Goal: Information Seeking & Learning: Learn about a topic

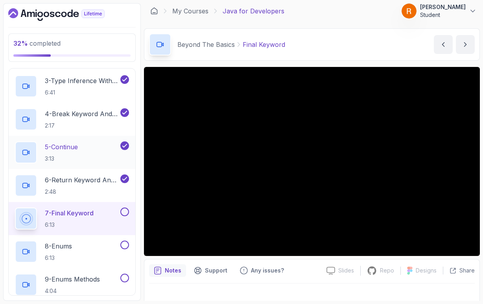
scroll to position [244, 0]
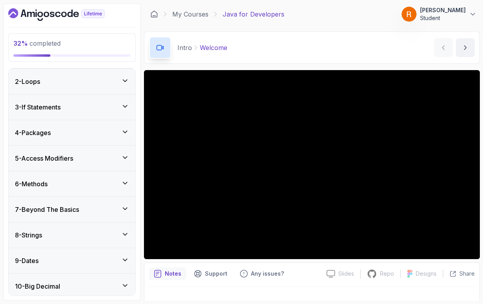
scroll to position [103, 0]
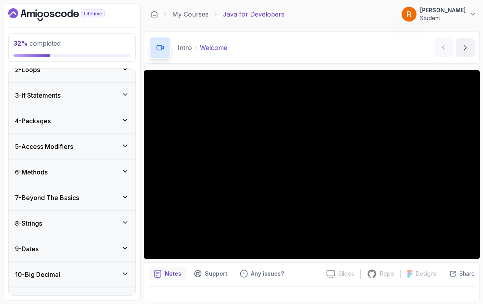
click at [79, 200] on h3 "7 - Beyond The Basics" at bounding box center [47, 197] width 64 height 9
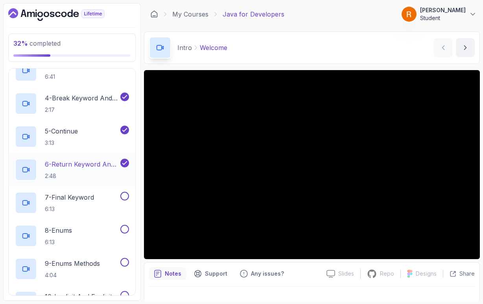
scroll to position [260, 0]
click at [82, 197] on p "7 - Final Keyword" at bounding box center [69, 195] width 49 height 9
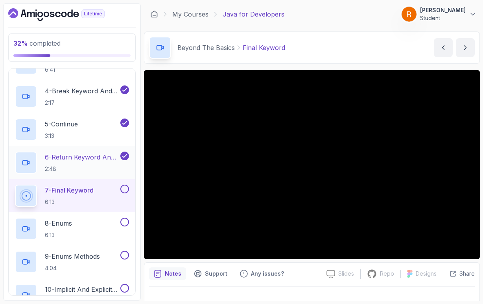
scroll to position [269, 0]
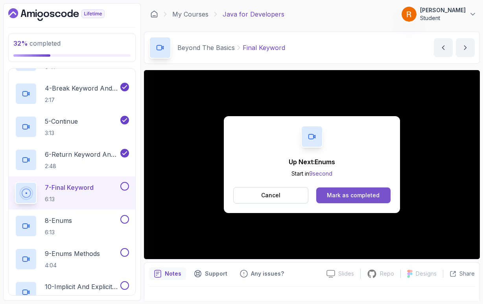
click at [335, 193] on div "Mark as completed" at bounding box center [353, 195] width 53 height 8
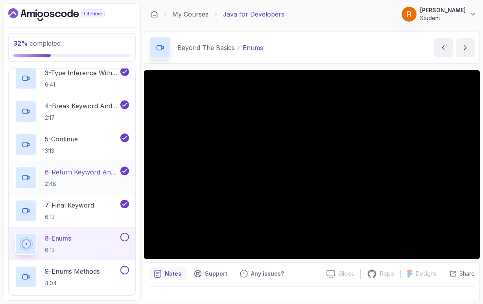
scroll to position [257, 0]
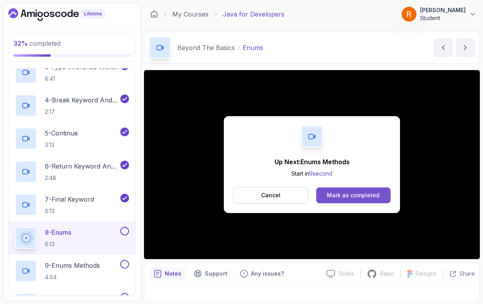
click at [378, 198] on div "Mark as completed" at bounding box center [353, 195] width 53 height 8
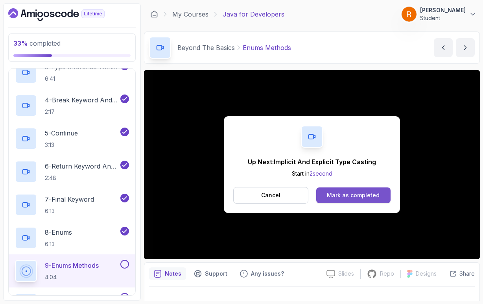
click at [343, 193] on div "Mark as completed" at bounding box center [353, 195] width 53 height 8
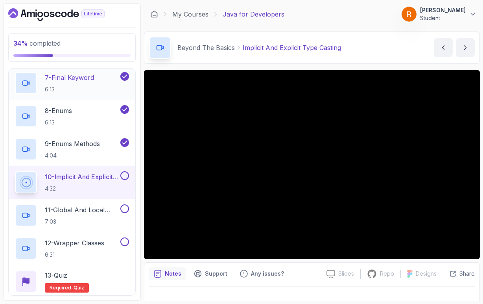
scroll to position [385, 0]
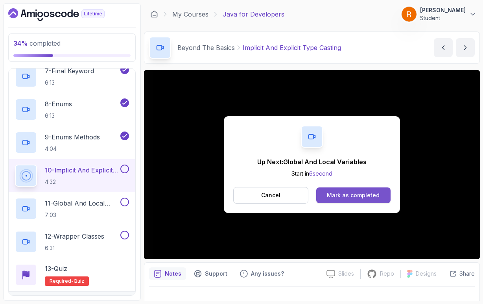
click at [374, 194] on div "Mark as completed" at bounding box center [353, 195] width 53 height 8
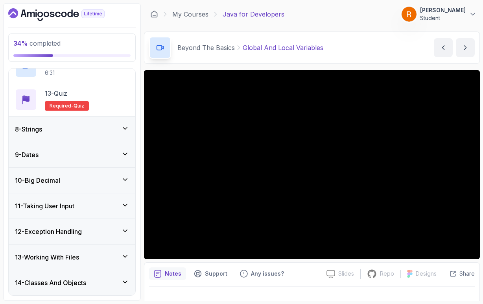
scroll to position [561, 0]
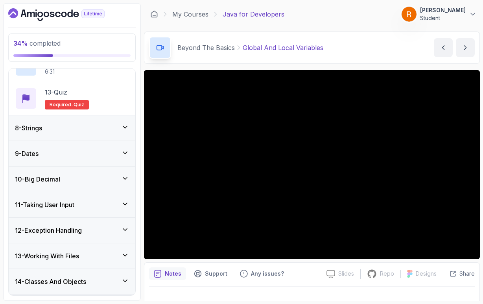
click at [125, 128] on icon at bounding box center [125, 127] width 4 height 2
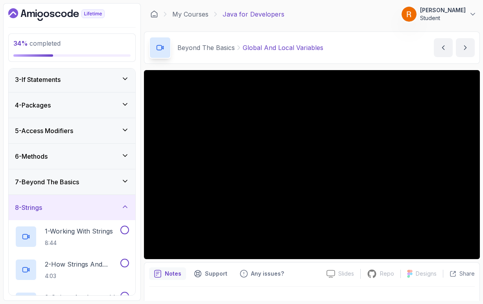
scroll to position [54, 0]
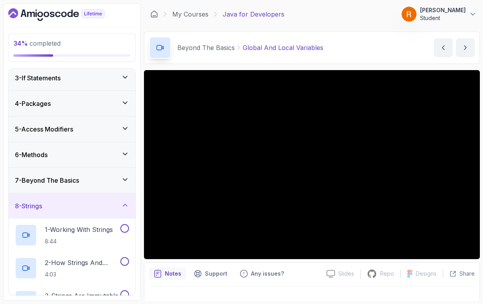
click at [125, 206] on icon at bounding box center [125, 205] width 8 height 8
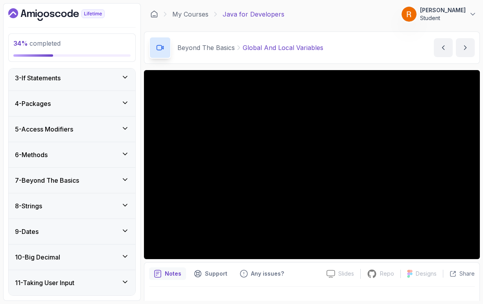
click at [125, 181] on icon at bounding box center [125, 179] width 8 height 8
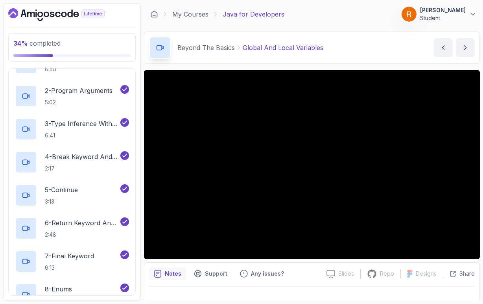
scroll to position [189, 0]
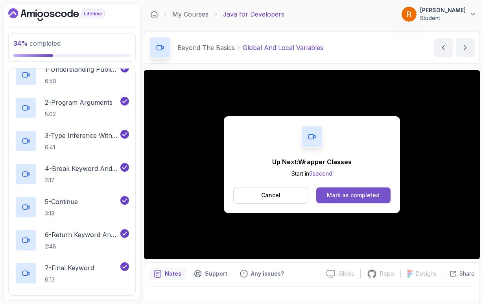
click at [331, 193] on div "Mark as completed" at bounding box center [353, 195] width 53 height 8
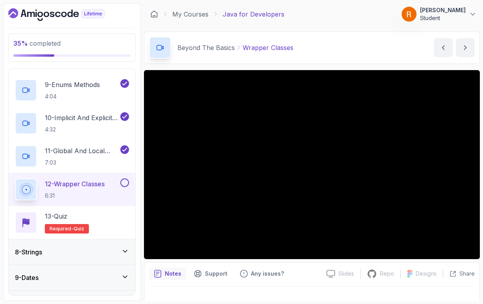
scroll to position [435, 0]
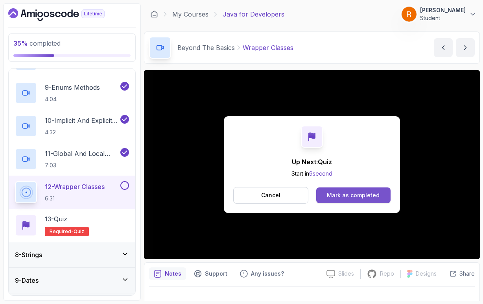
click at [371, 198] on div "Mark as completed" at bounding box center [353, 195] width 53 height 8
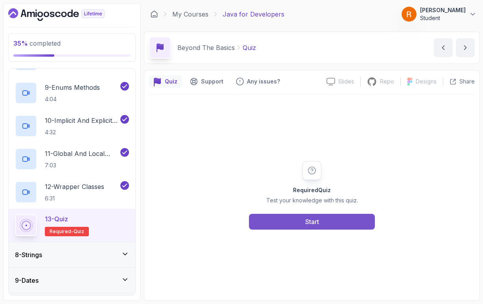
click at [318, 227] on button "Start" at bounding box center [312, 221] width 126 height 16
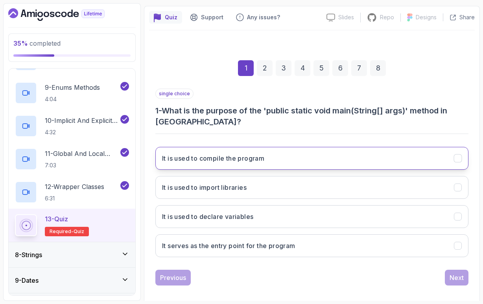
scroll to position [65, 0]
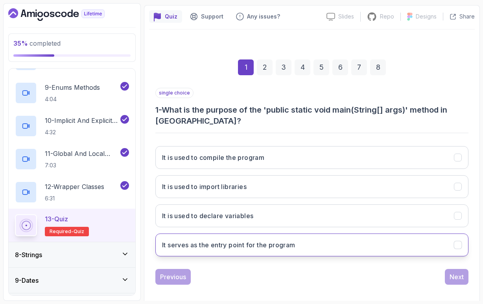
click at [230, 244] on h3 "It serves as the entry point for the program" at bounding box center [228, 244] width 133 height 9
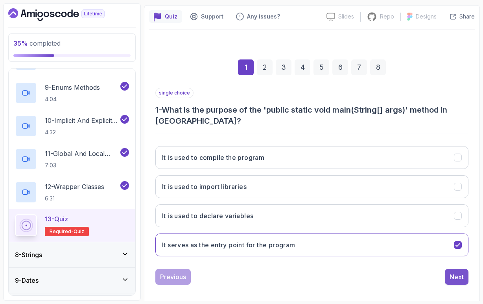
click at [451, 274] on div "Next" at bounding box center [456, 276] width 14 height 9
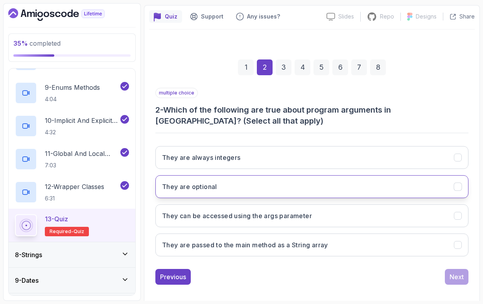
click at [210, 189] on h3 "They are optional" at bounding box center [189, 186] width 55 height 9
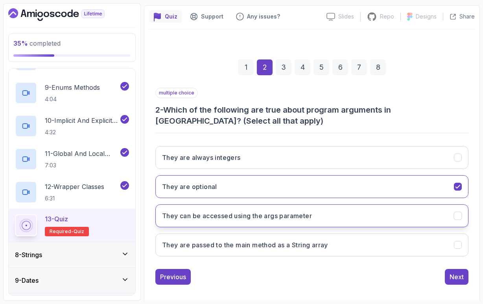
click at [304, 217] on h3 "They can be accessed using the args parameter" at bounding box center [237, 215] width 150 height 9
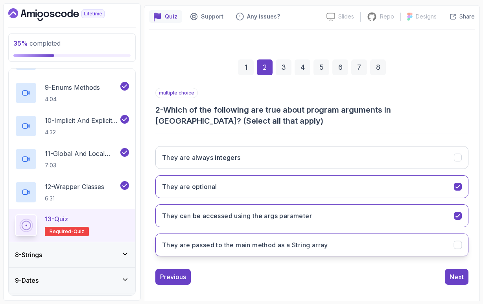
click at [298, 245] on h3 "They are passed to the main method as a String array" at bounding box center [245, 244] width 166 height 9
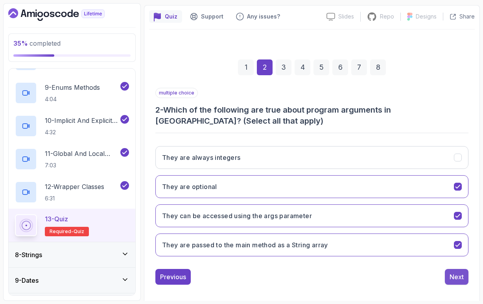
click at [455, 274] on div "Next" at bounding box center [456, 276] width 14 height 9
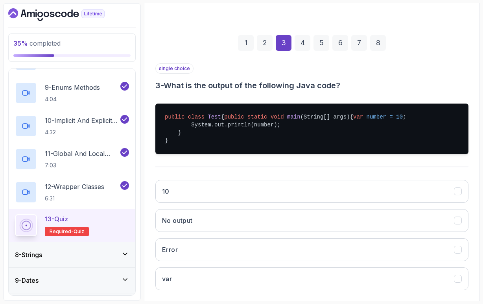
scroll to position [91, 0]
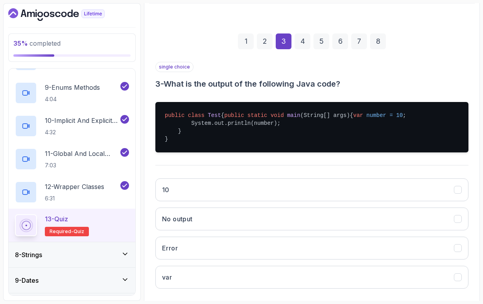
drag, startPoint x: 192, startPoint y: 132, endPoint x: 248, endPoint y: 129, distance: 55.9
click at [248, 129] on pre "public class Test { public static void main (String[] args) { var number = 10 ;…" at bounding box center [311, 127] width 313 height 50
click at [266, 140] on pre "public class Test { public static void main (String[] args) { var number = 10 ;…" at bounding box center [311, 127] width 313 height 50
click at [267, 147] on pre "public class Test { public static void main (String[] args) { var number = 10 ;…" at bounding box center [311, 127] width 313 height 50
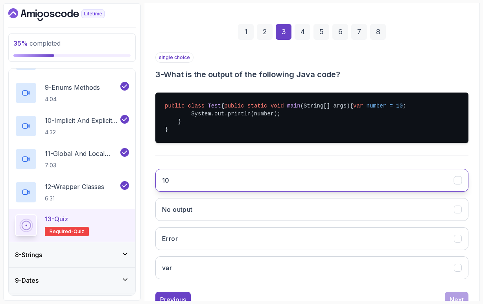
scroll to position [106, 0]
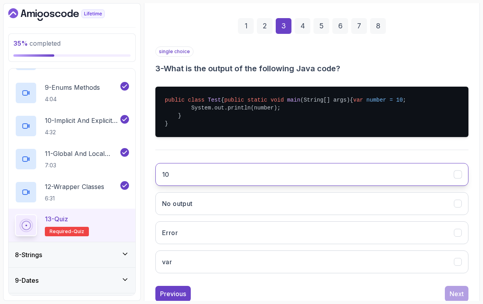
click at [236, 186] on button "10" at bounding box center [311, 174] width 313 height 23
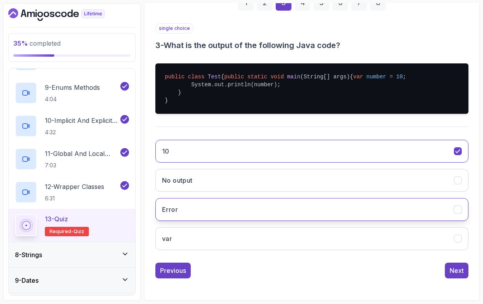
scroll to position [145, 0]
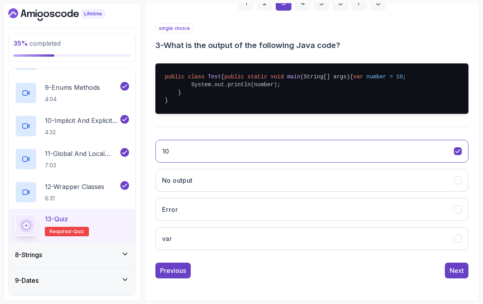
click at [263, 85] on pre "public class Test { public static void main (String[] args) { var number = 10 ;…" at bounding box center [311, 88] width 313 height 50
click at [456, 268] on div "Next" at bounding box center [456, 269] width 14 height 9
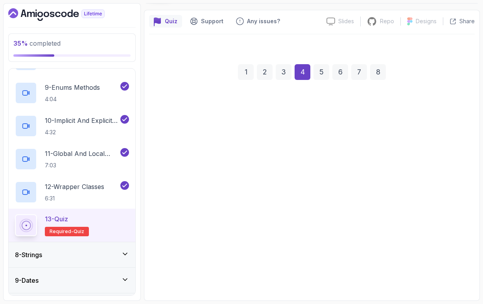
scroll to position [60, 0]
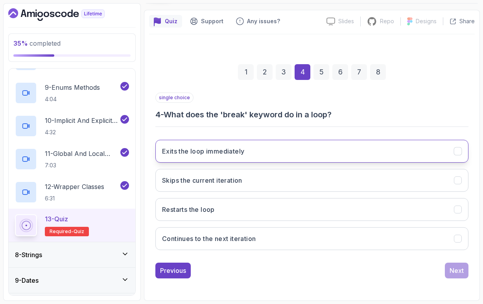
click at [213, 153] on h3 "Exits the loop immediately" at bounding box center [203, 150] width 82 height 9
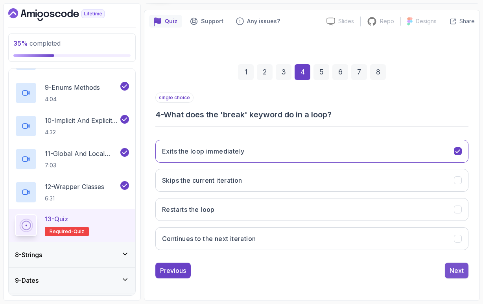
click at [460, 272] on div "Next" at bounding box center [456, 269] width 14 height 9
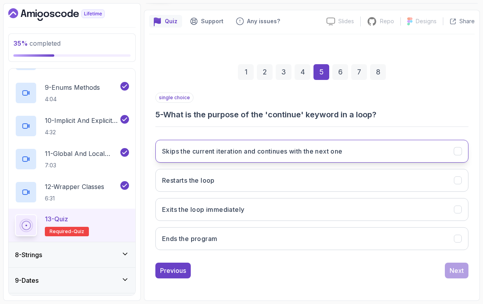
click at [245, 154] on h3 "Skips the current iteration and continues with the next one" at bounding box center [252, 150] width 180 height 9
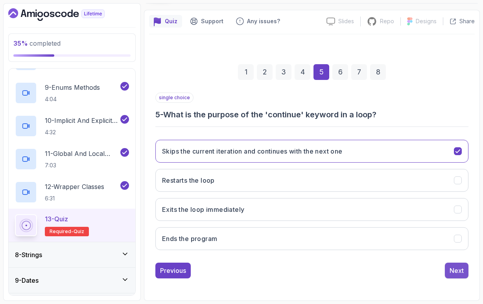
click at [458, 271] on div "Next" at bounding box center [456, 269] width 14 height 9
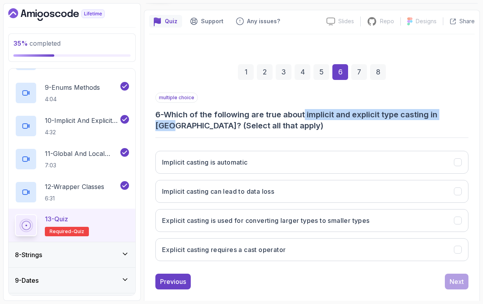
drag, startPoint x: 308, startPoint y: 115, endPoint x: 462, endPoint y: 115, distance: 153.3
click at [462, 115] on h3 "6 - Which of the following are true about implicit and explicit type casting in…" at bounding box center [311, 120] width 313 height 22
click at [461, 115] on h3 "6 - Which of the following are true about implicit and explicit type casting in…" at bounding box center [311, 120] width 313 height 22
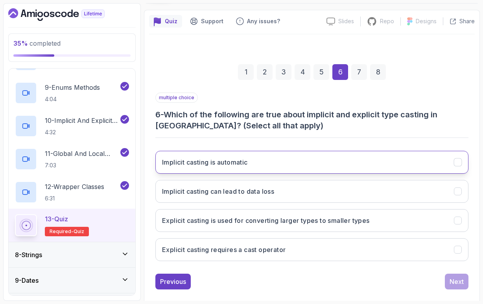
click at [222, 165] on h3 "Implicit casting is automatic" at bounding box center [205, 161] width 86 height 9
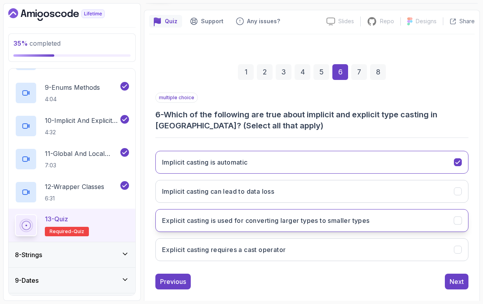
click at [289, 222] on h3 "Explicit casting is used for converting larger types to smaller types" at bounding box center [266, 219] width 208 height 9
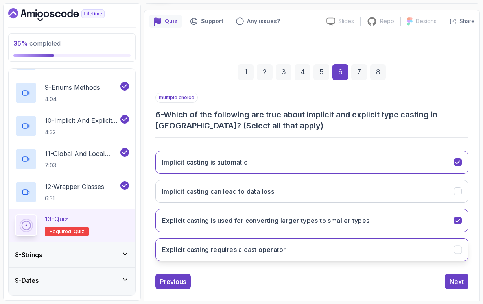
click at [280, 252] on h3 "Explicit casting requires a cast operator" at bounding box center [223, 249] width 123 height 9
click at [465, 282] on button "Next" at bounding box center [457, 281] width 24 height 16
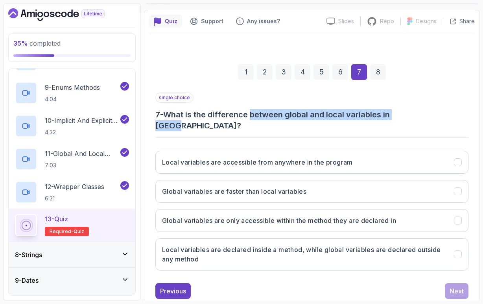
drag, startPoint x: 252, startPoint y: 115, endPoint x: 422, endPoint y: 112, distance: 169.5
click at [422, 112] on h3 "7 - What is the difference between global and local variables in [GEOGRAPHIC_DA…" at bounding box center [311, 120] width 313 height 22
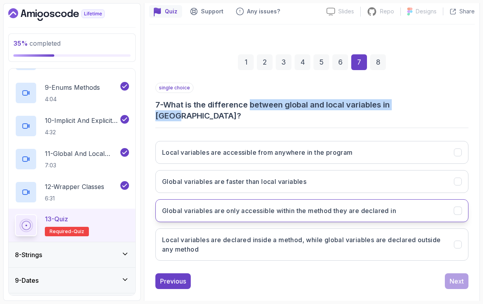
scroll to position [70, 0]
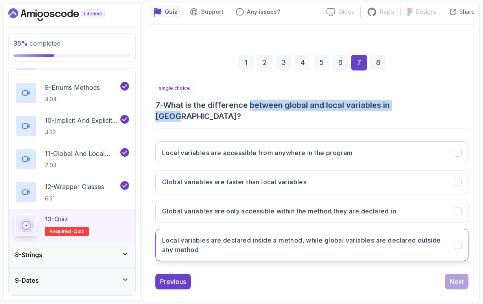
click at [300, 235] on h3 "Local variables are declared inside a method, while global variables are declar…" at bounding box center [303, 244] width 282 height 19
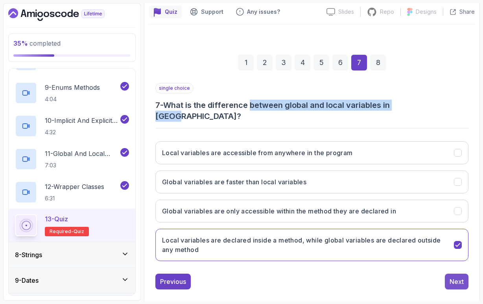
click at [461, 276] on div "Next" at bounding box center [456, 280] width 14 height 9
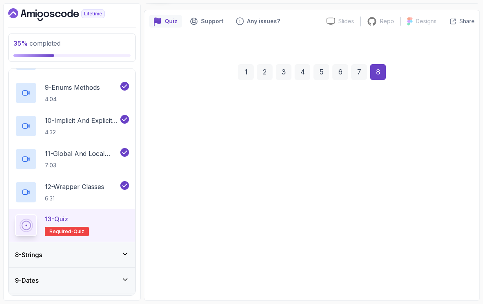
scroll to position [60, 0]
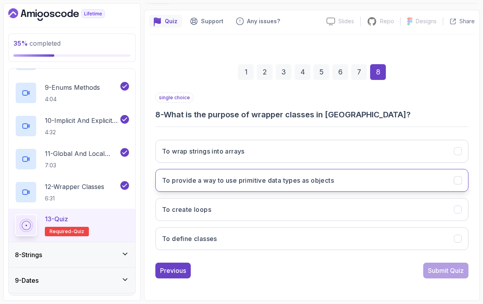
click at [287, 179] on h3 "To provide a way to use primitive data types as objects" at bounding box center [248, 179] width 172 height 9
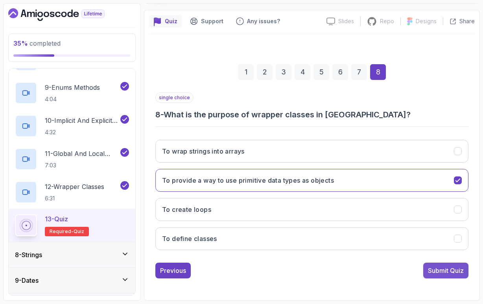
click at [438, 274] on div "Submit Quiz" at bounding box center [446, 269] width 36 height 9
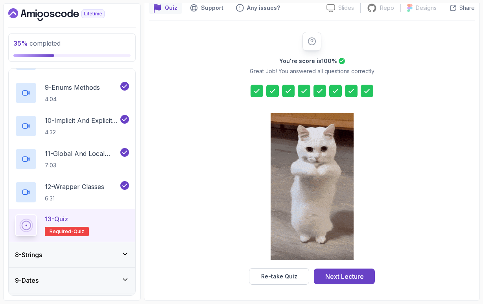
scroll to position [0, 0]
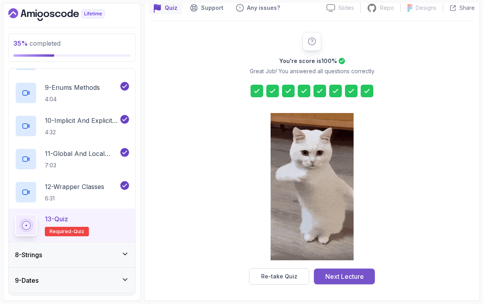
click at [374, 280] on button "Next Lecture" at bounding box center [344, 276] width 61 height 16
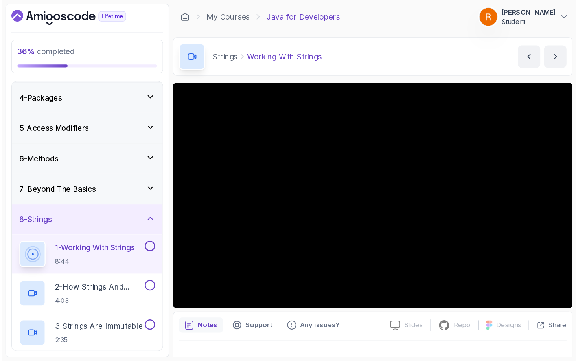
scroll to position [85, 0]
